Goal: Register for event/course

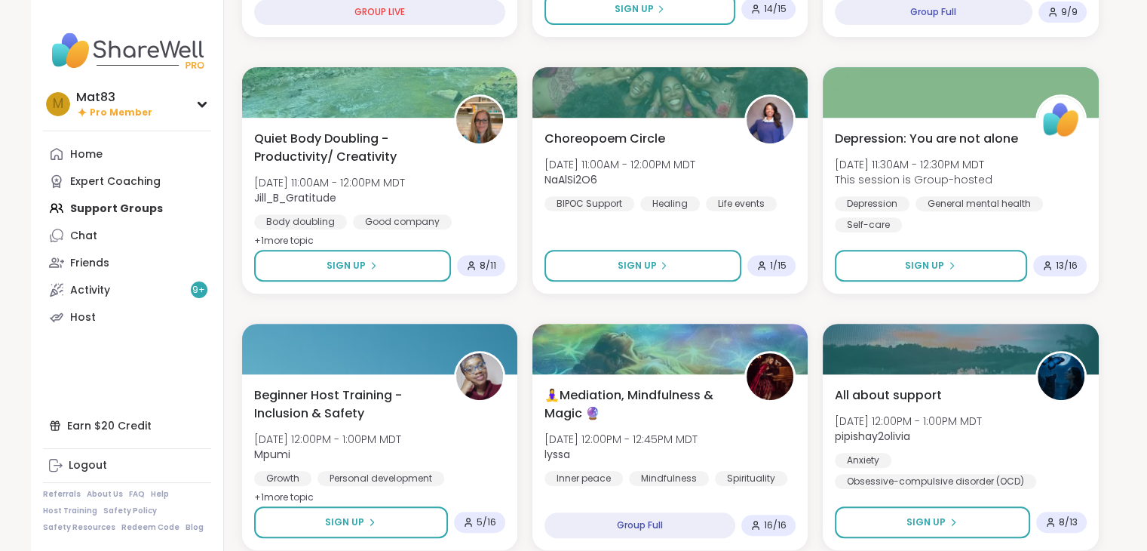
scroll to position [643, 0]
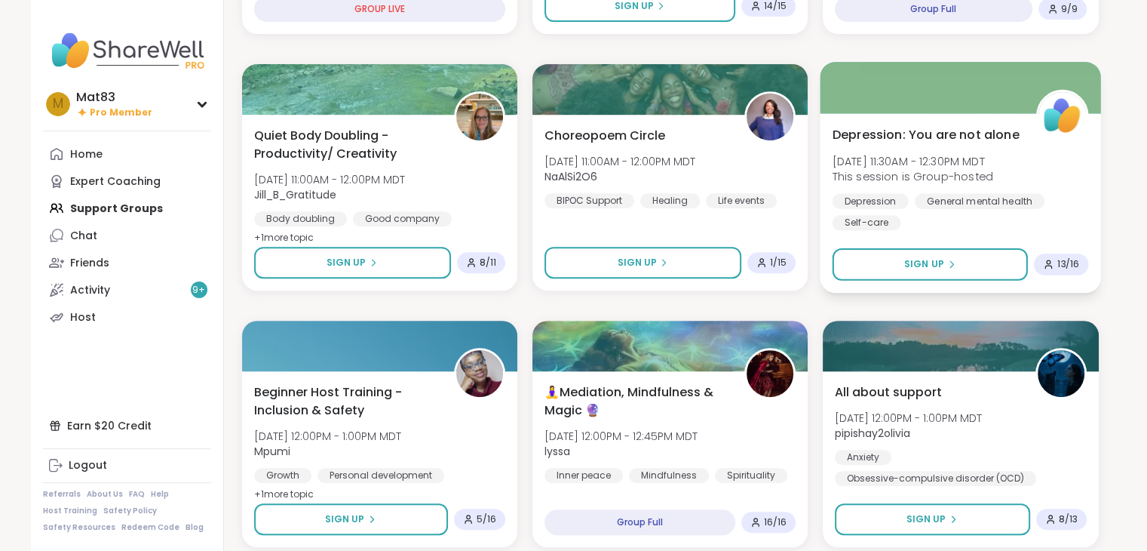
click at [941, 191] on div "[MEDICAL_DATA]: You are not alone [DATE] 11:30AM - 12:30PM MDT This session is …" at bounding box center [961, 177] width 256 height 105
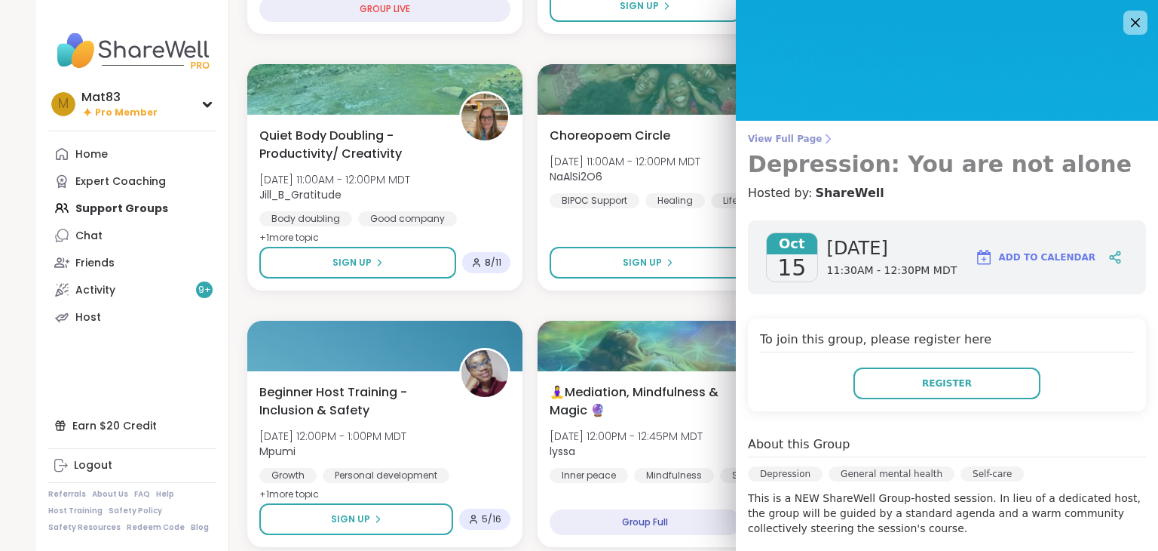
click at [760, 137] on span "View Full Page" at bounding box center [947, 139] width 398 height 12
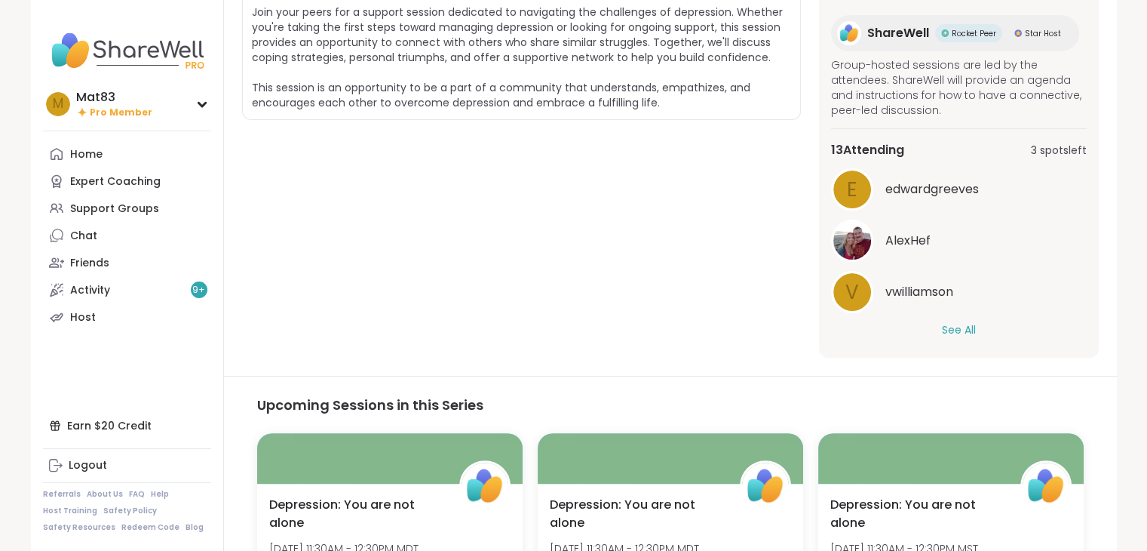
scroll to position [41, 0]
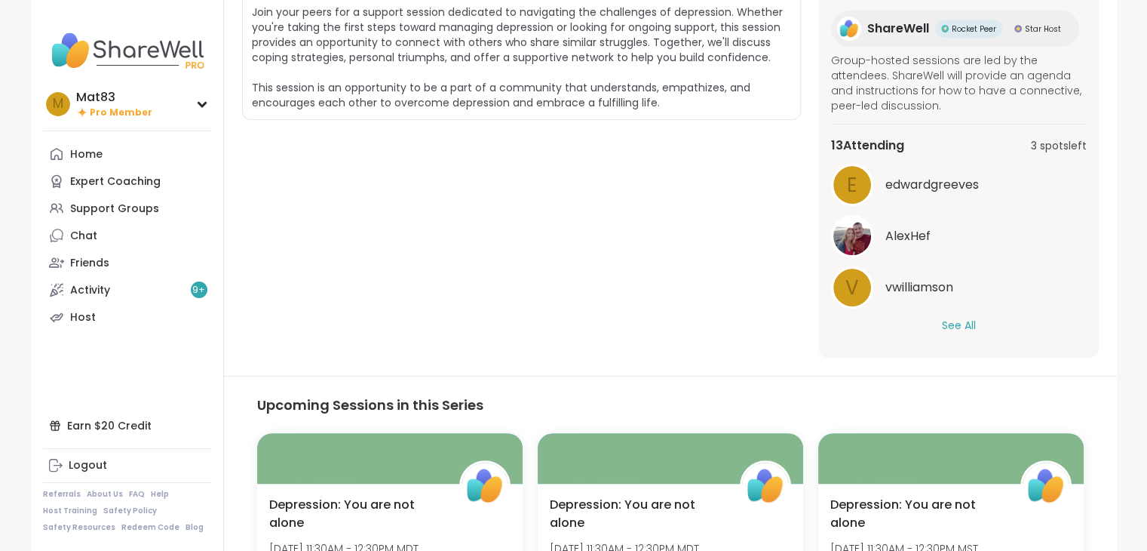
click at [959, 327] on button "See All" at bounding box center [959, 326] width 34 height 16
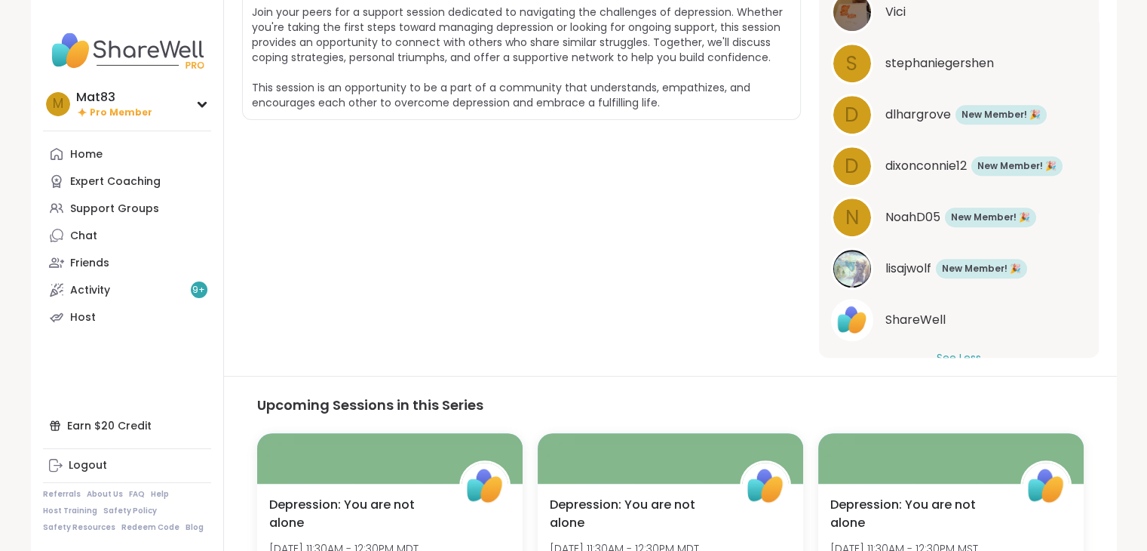
scroll to position [554, 0]
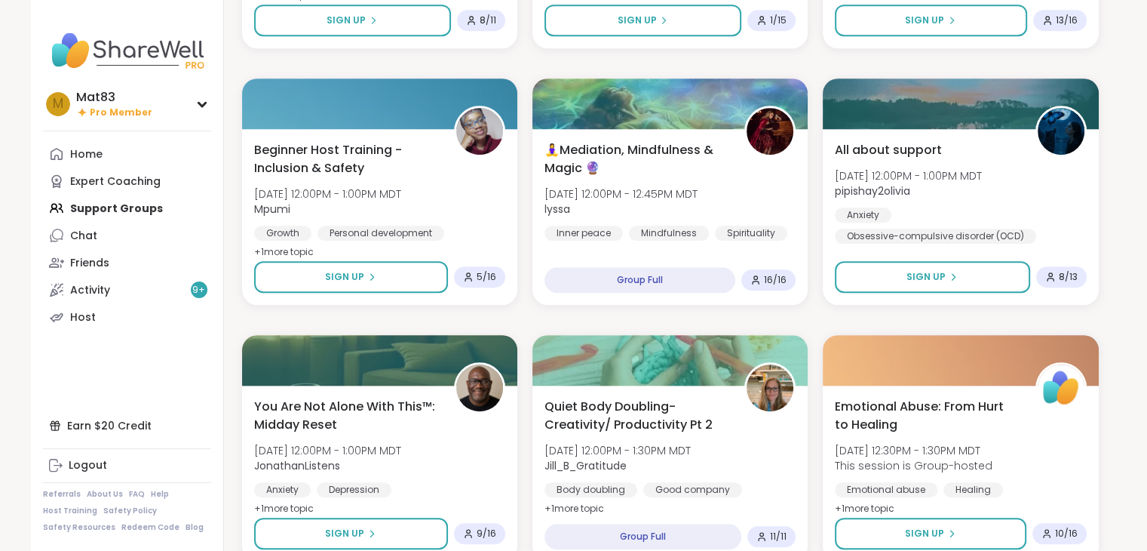
scroll to position [896, 0]
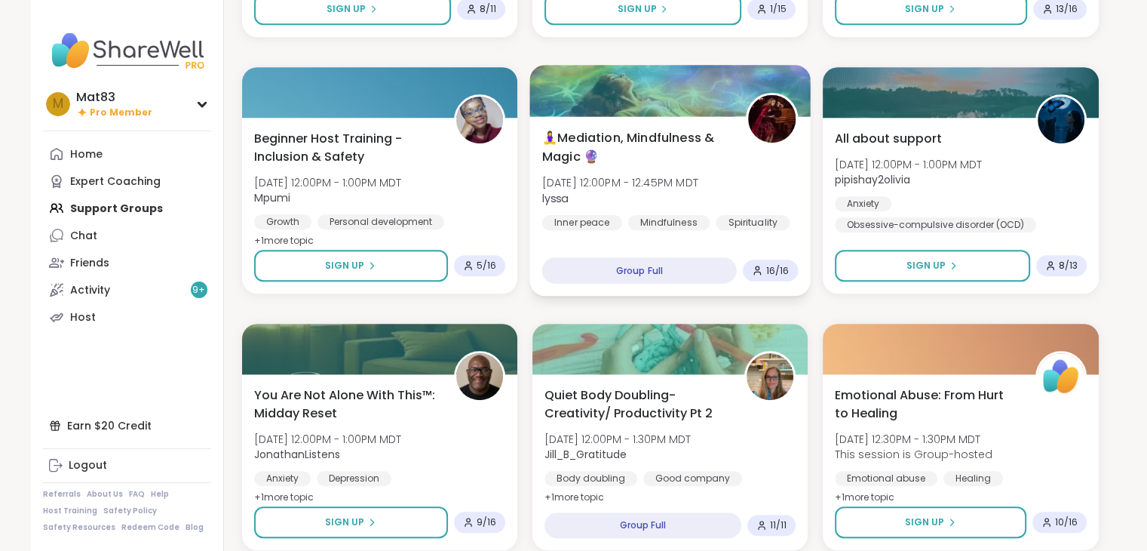
click at [634, 152] on span "🧘‍♀️Mediation, Mindfulness & Magic 🔮" at bounding box center [635, 146] width 187 height 37
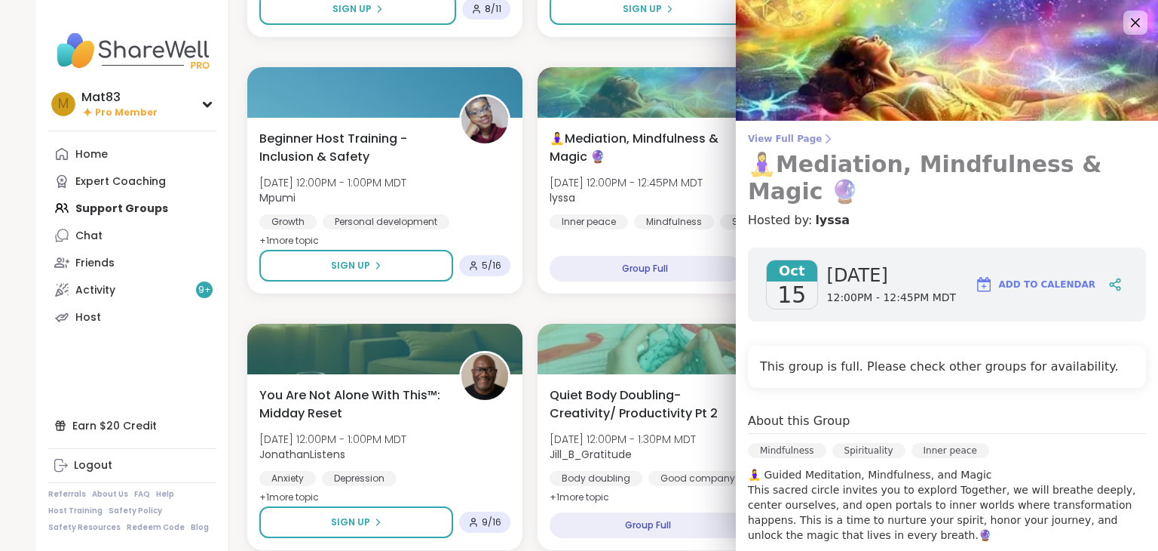
click at [790, 143] on span "View Full Page" at bounding box center [947, 139] width 398 height 12
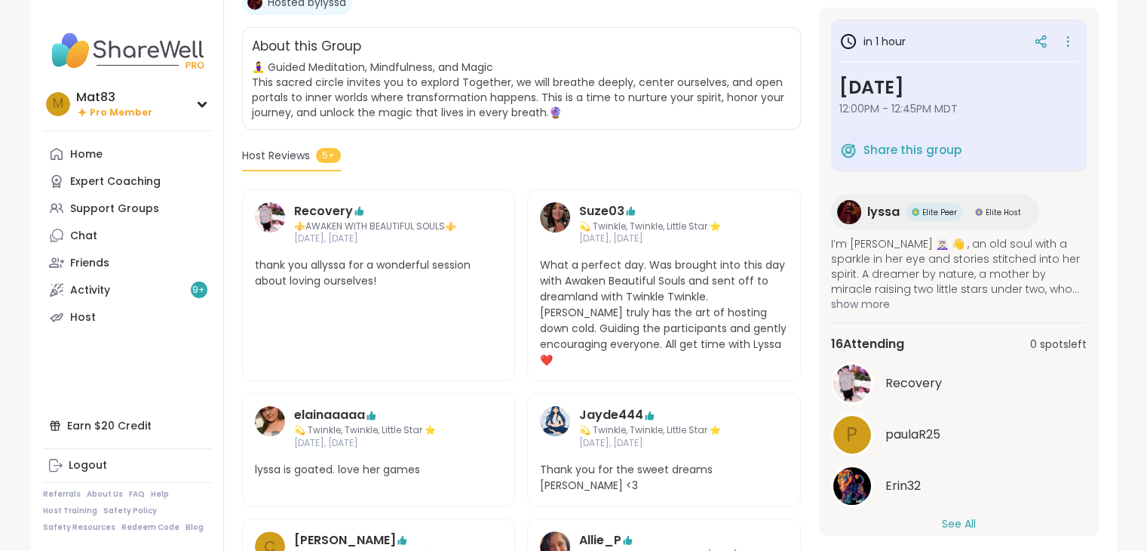
scroll to position [294, 0]
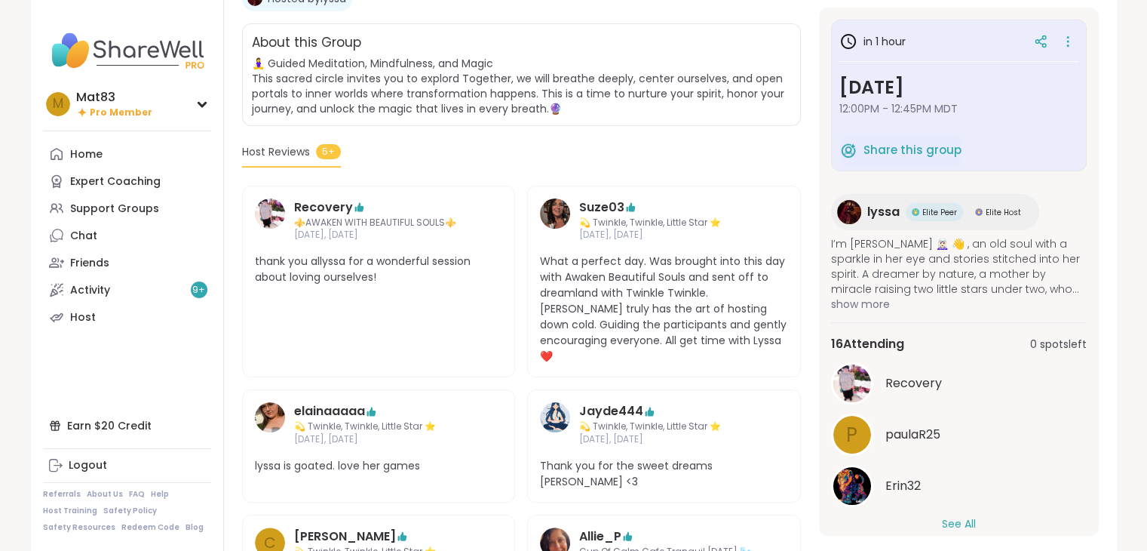
click at [955, 528] on button "See All" at bounding box center [959, 524] width 34 height 16
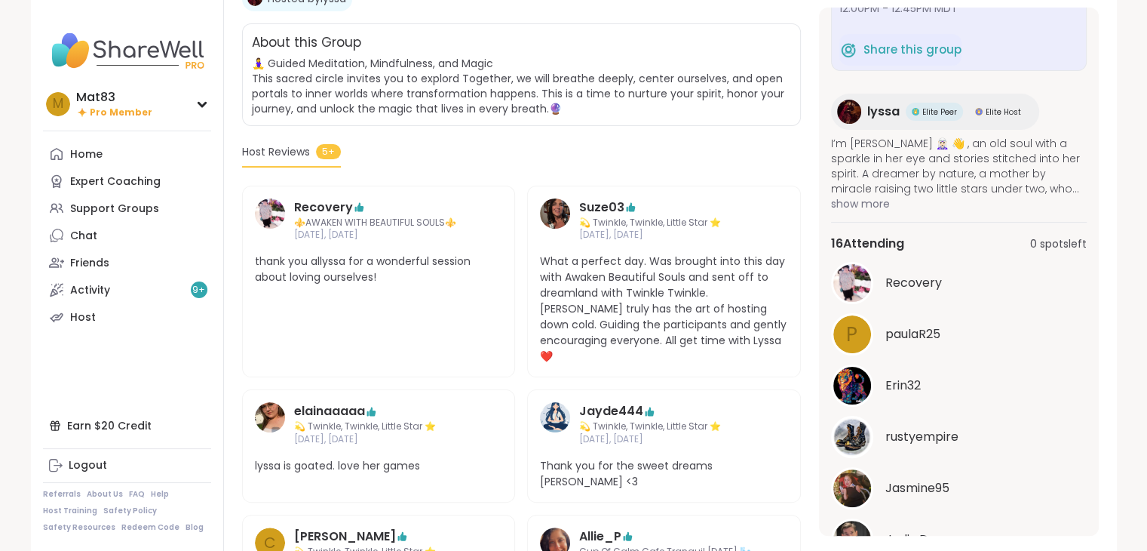
scroll to position [91, 0]
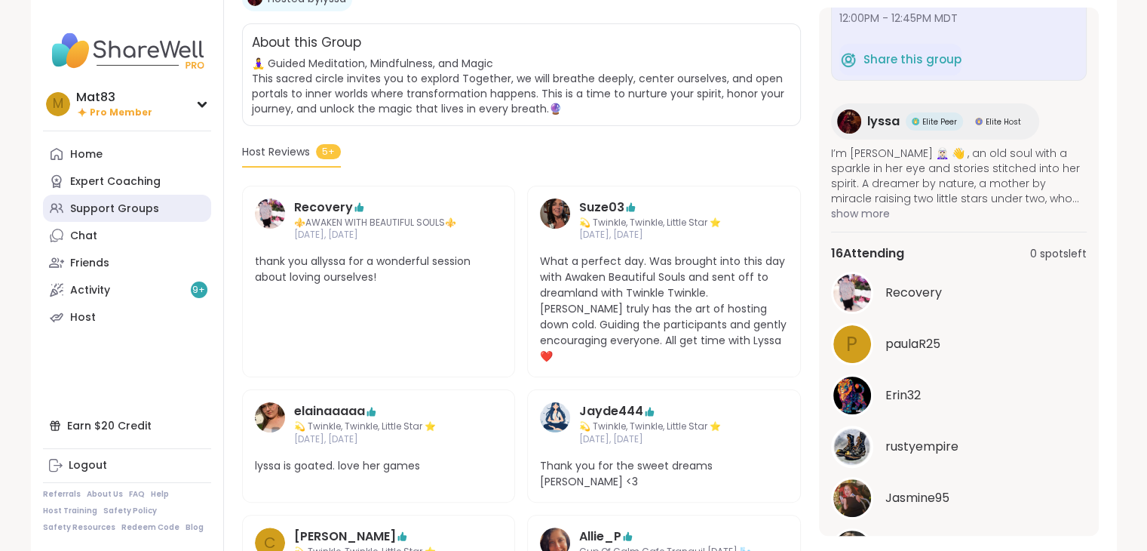
click at [118, 204] on div "Support Groups" at bounding box center [114, 208] width 89 height 15
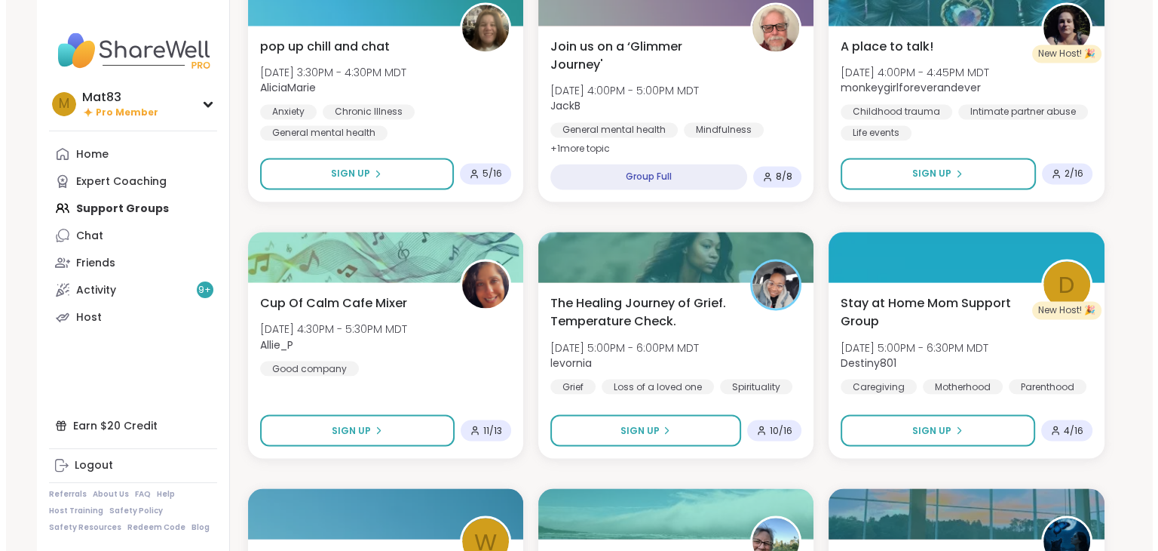
scroll to position [2531, 0]
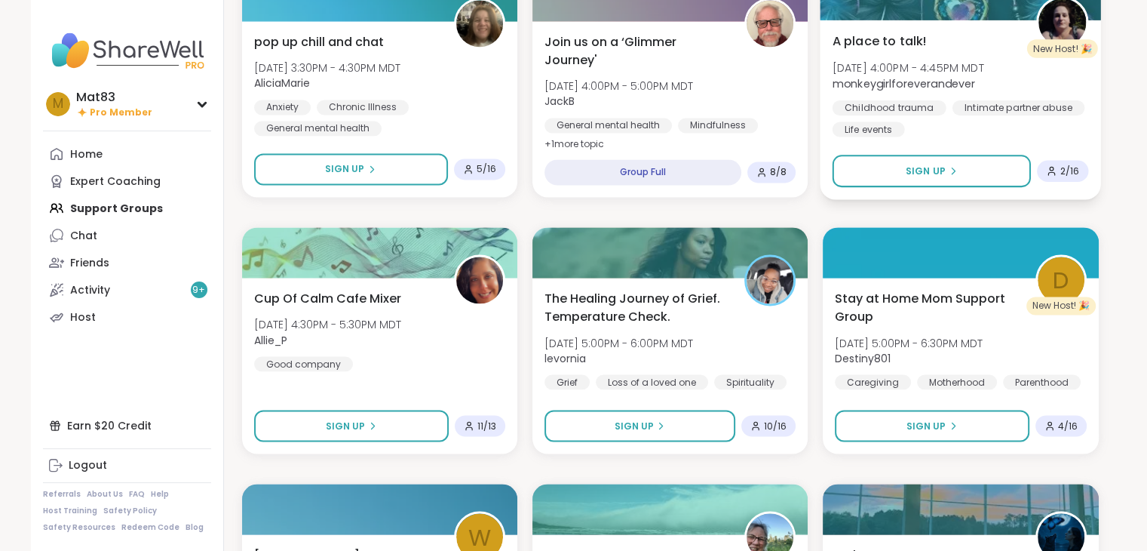
click at [931, 72] on span "[DATE] 4:00PM - 4:45PM MDT" at bounding box center [909, 67] width 152 height 15
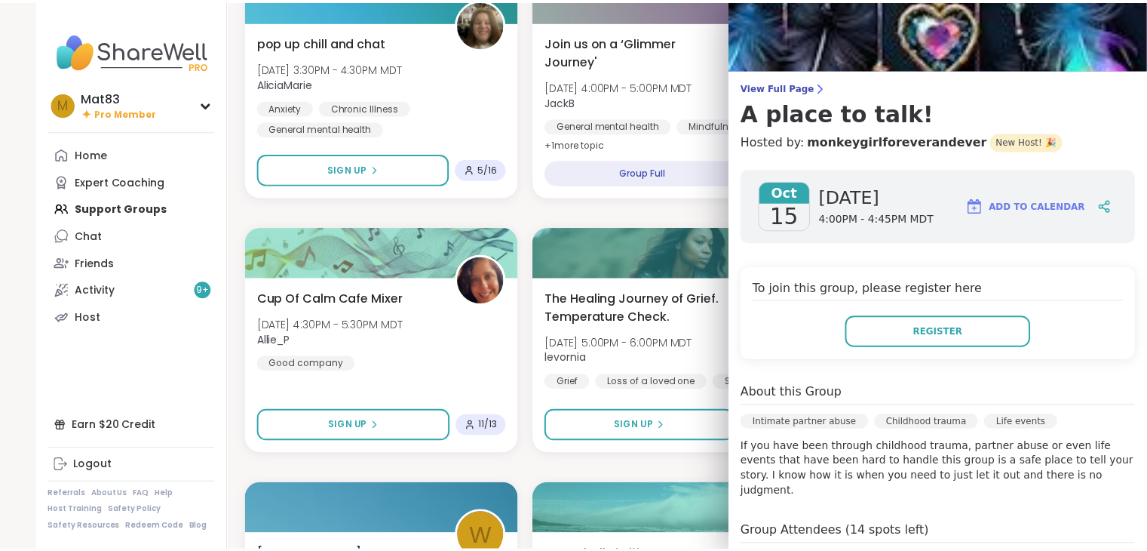
scroll to position [0, 0]
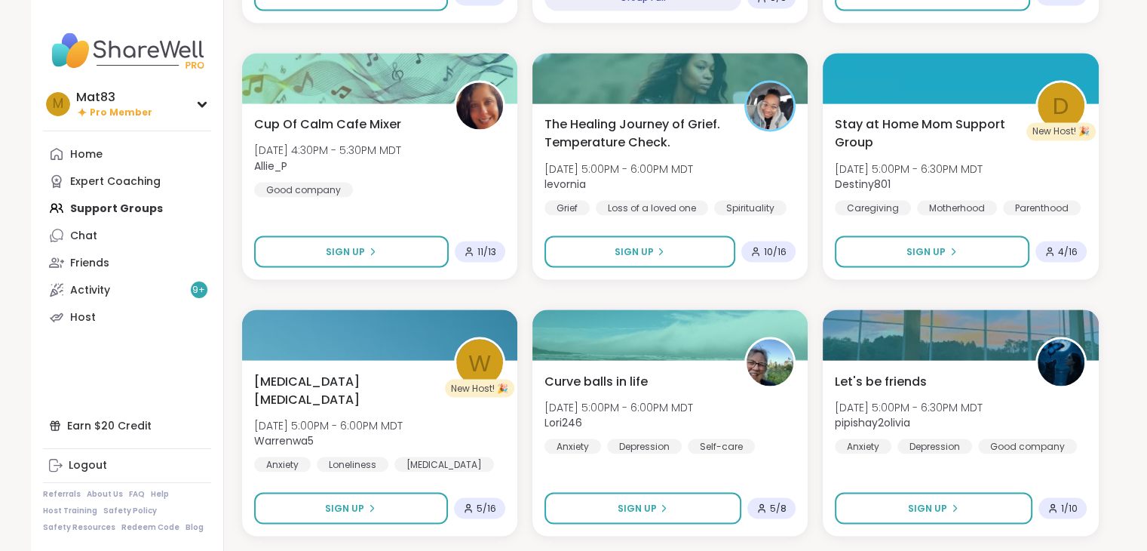
scroll to position [2751, 0]
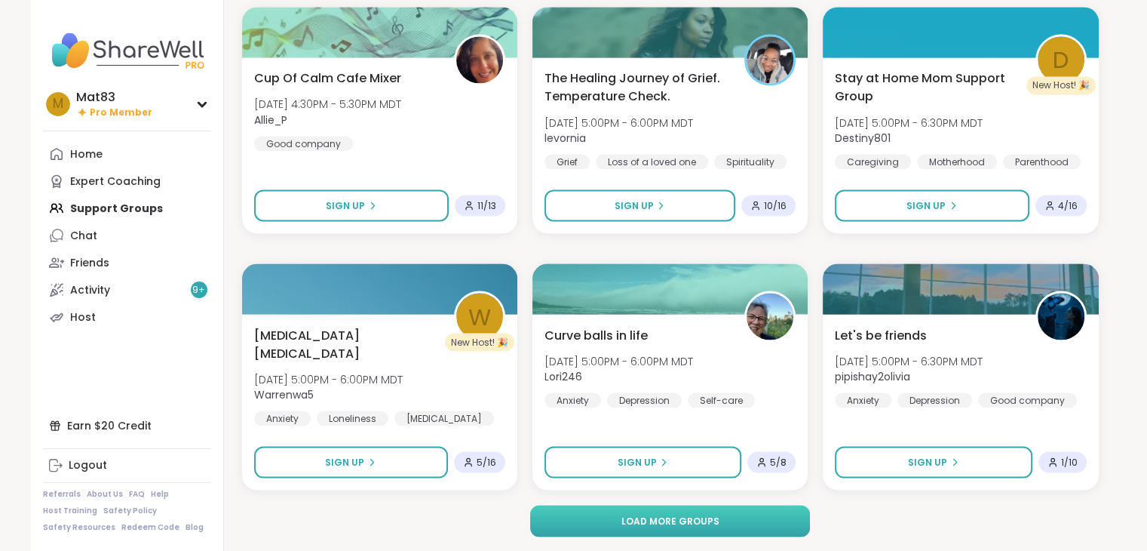
click at [608, 523] on button "Load more groups" at bounding box center [670, 521] width 280 height 32
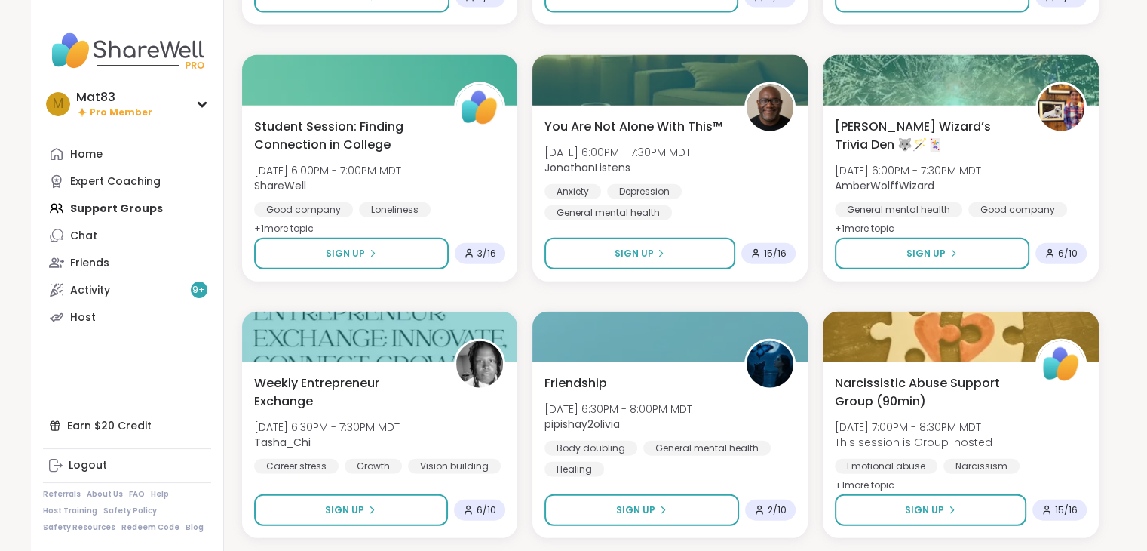
scroll to position [3487, 0]
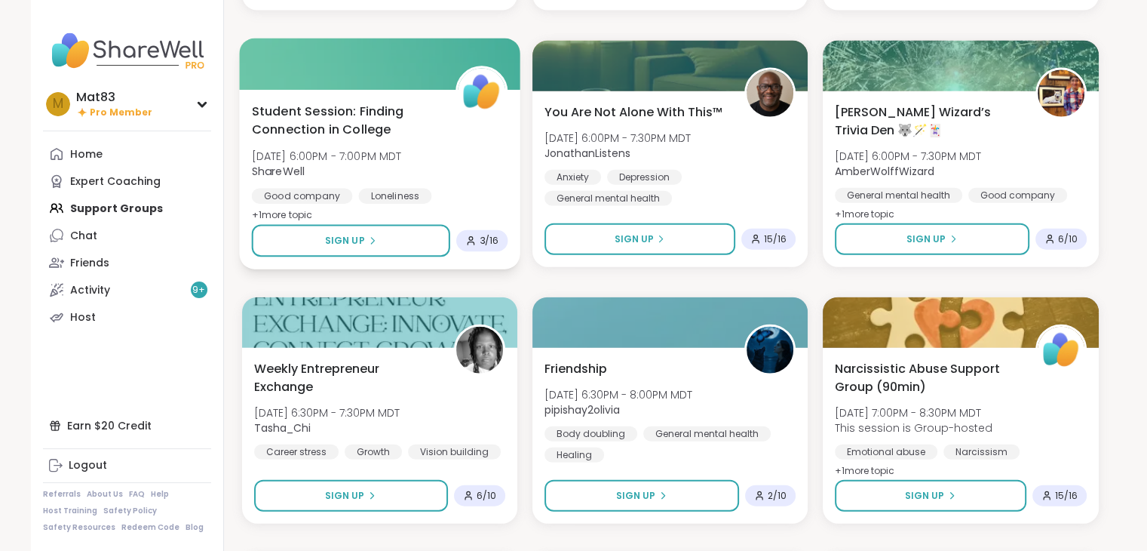
click at [395, 106] on span "Student Session: Finding Connection in College" at bounding box center [344, 120] width 187 height 37
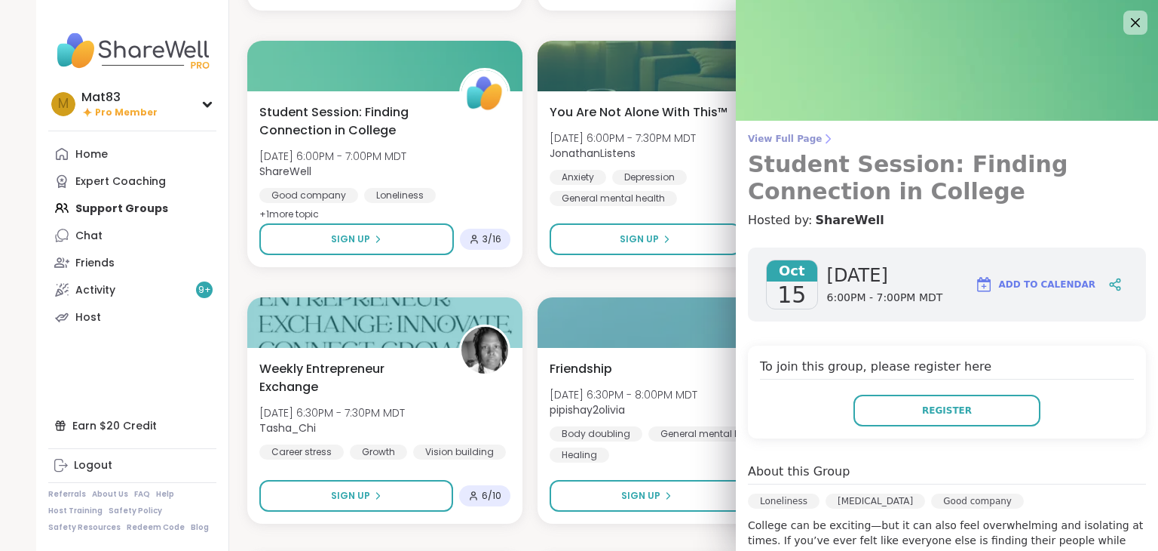
click at [778, 140] on span "View Full Page" at bounding box center [947, 139] width 398 height 12
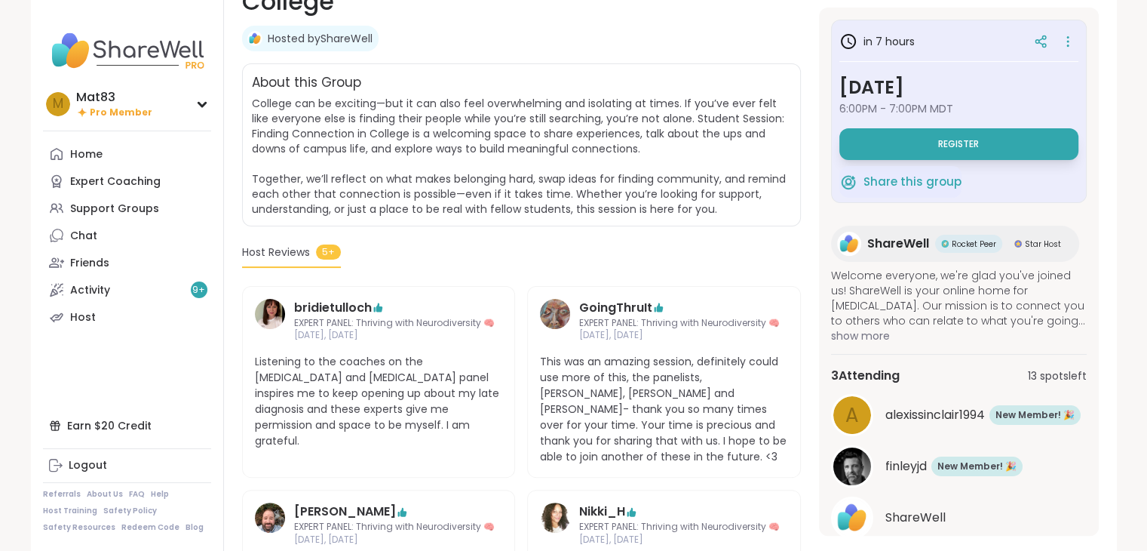
scroll to position [296, 0]
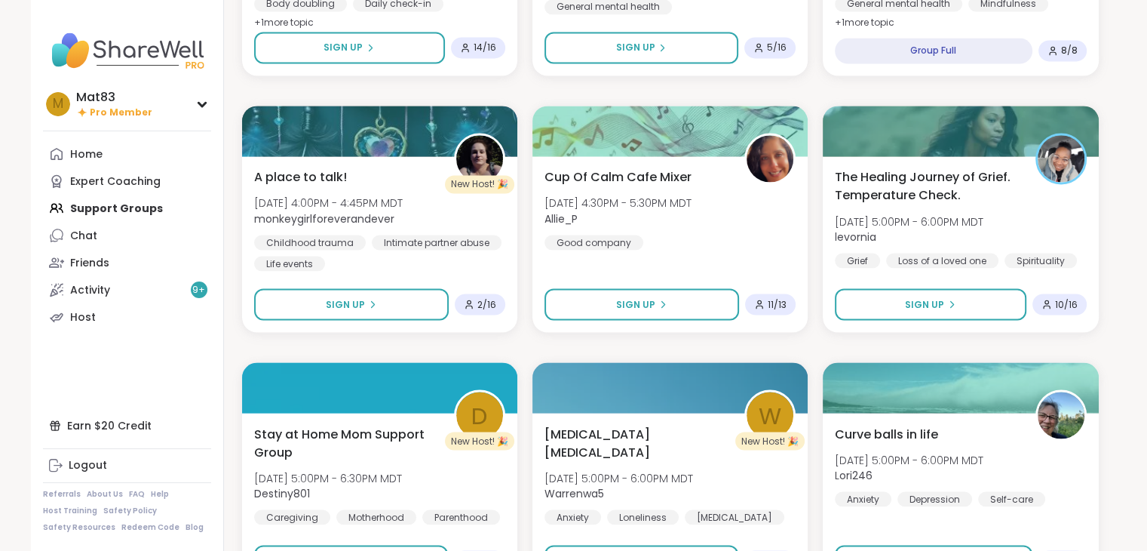
scroll to position [2751, 0]
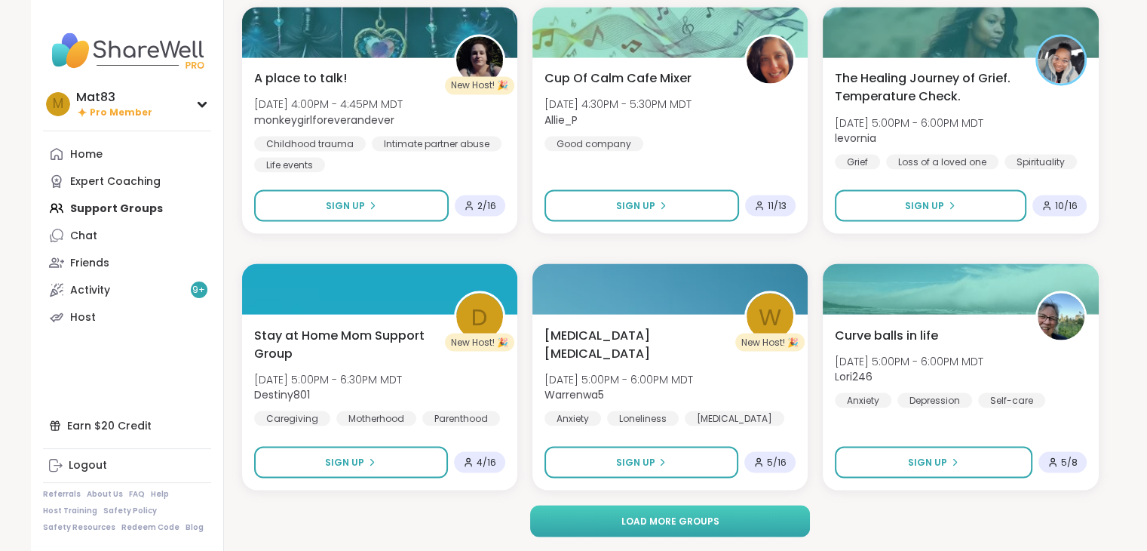
click at [718, 514] on button "Load more groups" at bounding box center [670, 521] width 280 height 32
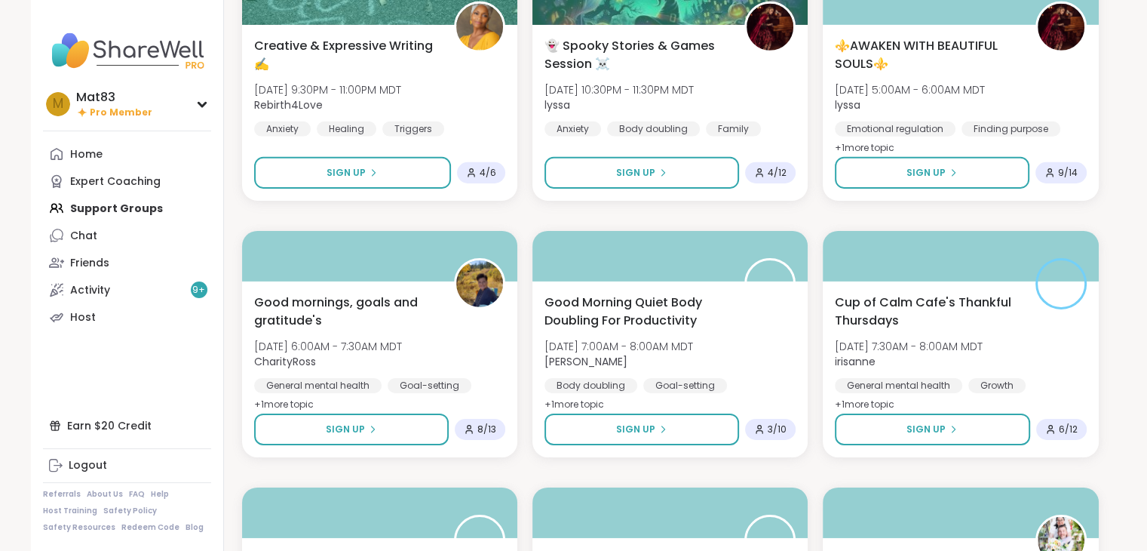
scroll to position [4843, 0]
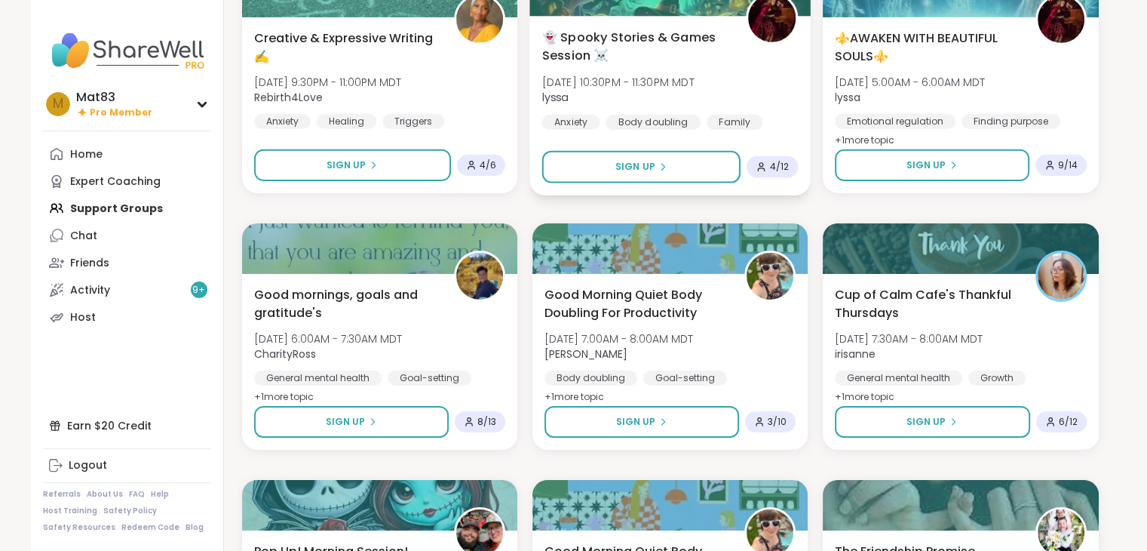
click at [667, 94] on span "lyssa" at bounding box center [618, 97] width 152 height 15
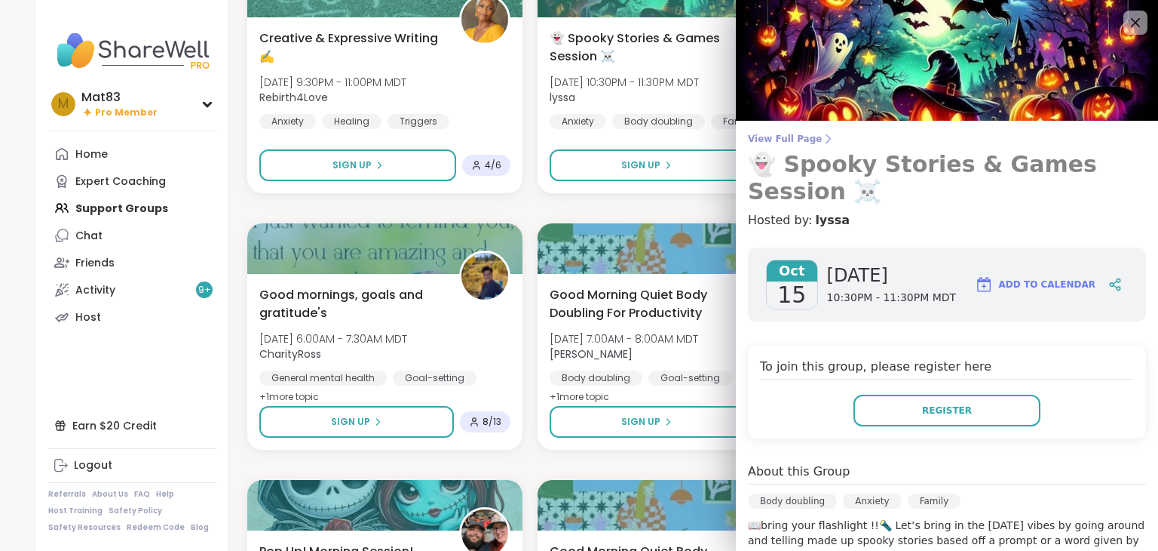
click at [822, 133] on icon at bounding box center [828, 139] width 12 height 12
